Goal: Task Accomplishment & Management: Use online tool/utility

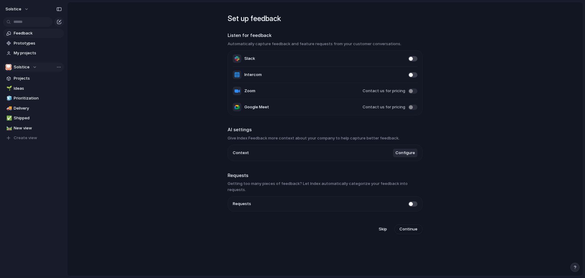
click at [37, 66] on button "Solstice" at bounding box center [33, 66] width 61 height 9
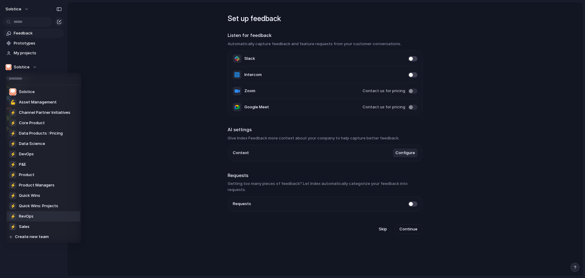
click at [28, 213] on div "⚡ RevOps" at bounding box center [21, 215] width 24 height 7
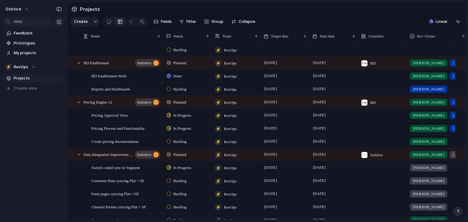
drag, startPoint x: 561, startPoint y: 0, endPoint x: 308, endPoint y: 34, distance: 254.5
click at [313, 21] on section "Create Fields Filter Group Zoom Collapse Linear" at bounding box center [266, 23] width 399 height 15
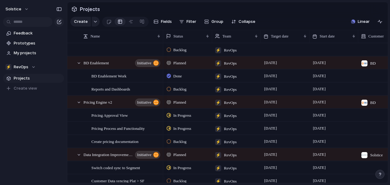
drag, startPoint x: 468, startPoint y: 0, endPoint x: 270, endPoint y: 19, distance: 198.7
click at [265, 13] on section "Projects" at bounding box center [227, 9] width 321 height 14
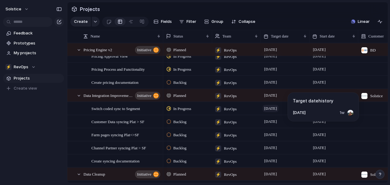
click at [269, 112] on span "[DATE]" at bounding box center [271, 108] width 16 height 7
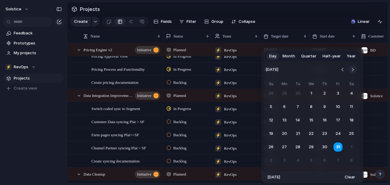
click at [354, 70] on button "Go to the Next Month" at bounding box center [352, 69] width 9 height 9
click at [337, 120] on button "14" at bounding box center [337, 120] width 11 height 11
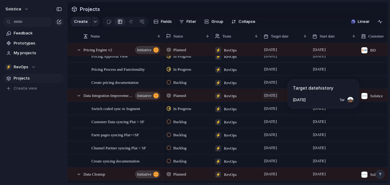
click at [277, 99] on span "[DATE]" at bounding box center [271, 95] width 16 height 7
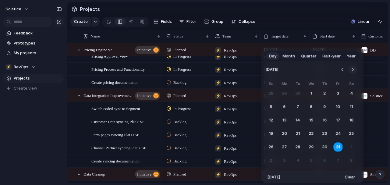
click at [352, 69] on button "Go to the Next Month" at bounding box center [352, 69] width 9 height 9
click at [337, 116] on button "14" at bounding box center [337, 120] width 11 height 11
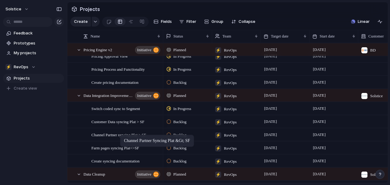
drag, startPoint x: 123, startPoint y: 154, endPoint x: 123, endPoint y: 136, distance: 17.7
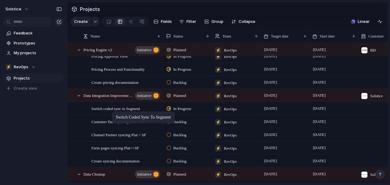
drag, startPoint x: 92, startPoint y: 112, endPoint x: 115, endPoint y: 112, distance: 22.9
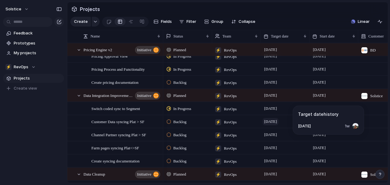
click at [273, 125] on span "[DATE]" at bounding box center [271, 121] width 16 height 7
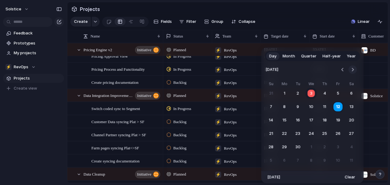
click at [354, 67] on button "Go to the Next Month" at bounding box center [352, 69] width 9 height 9
click at [333, 119] on button "14" at bounding box center [337, 120] width 11 height 11
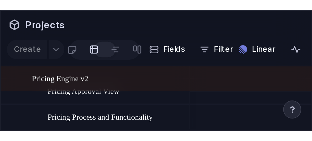
scroll to position [59, 0]
